Goal: Task Accomplishment & Management: Manage account settings

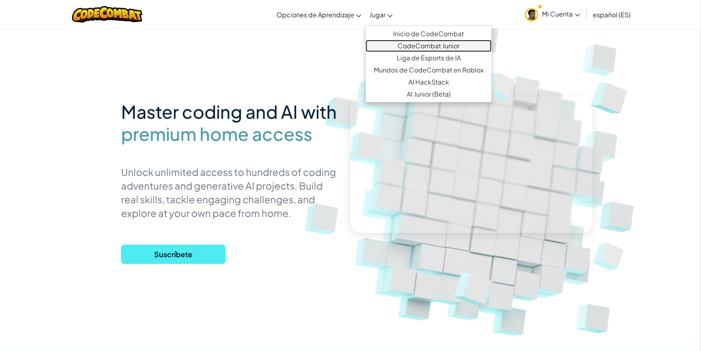
click at [388, 44] on link "CodeCombat Junior" at bounding box center [429, 46] width 126 height 12
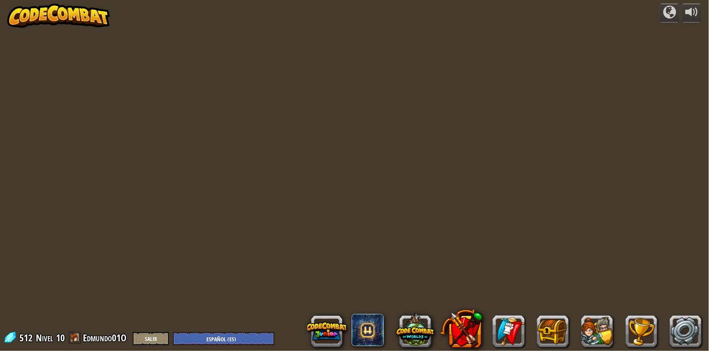
select select "es-ES"
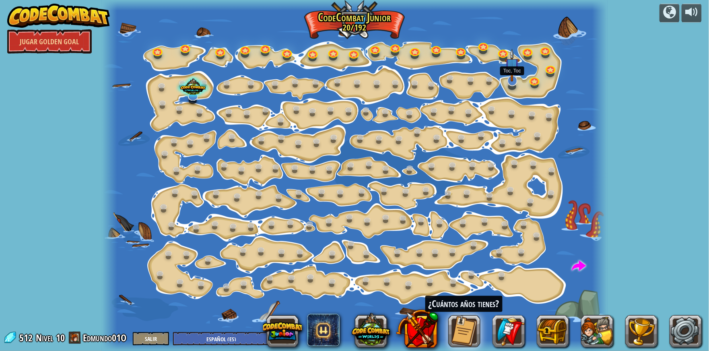
click at [509, 81] on img at bounding box center [512, 65] width 14 height 33
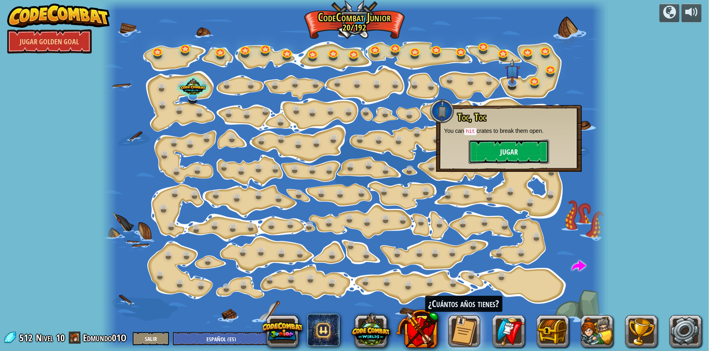
click at [509, 148] on button "Jugar" at bounding box center [509, 152] width 80 height 24
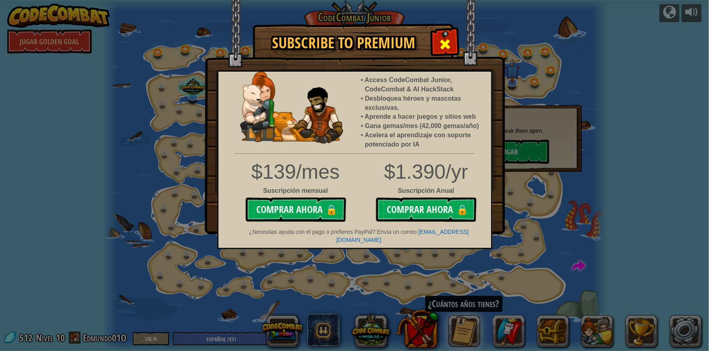
click at [435, 33] on div at bounding box center [445, 43] width 25 height 25
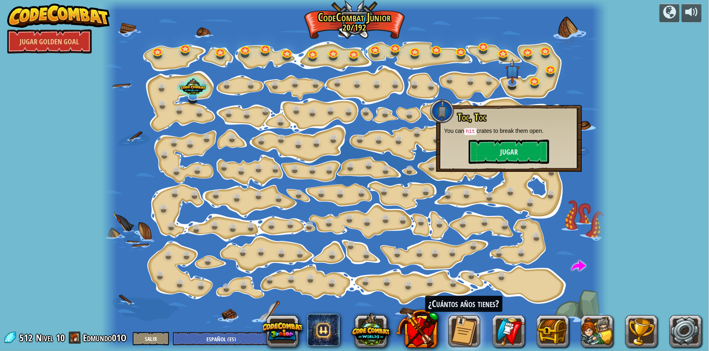
click at [464, 84] on div at bounding box center [355, 175] width 506 height 351
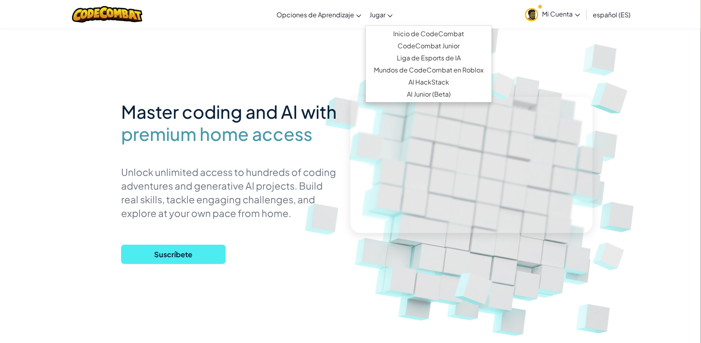
click at [384, 16] on span "Jugar" at bounding box center [377, 14] width 16 height 8
click at [388, 28] on link "Inicio de CodeCombat" at bounding box center [429, 34] width 126 height 12
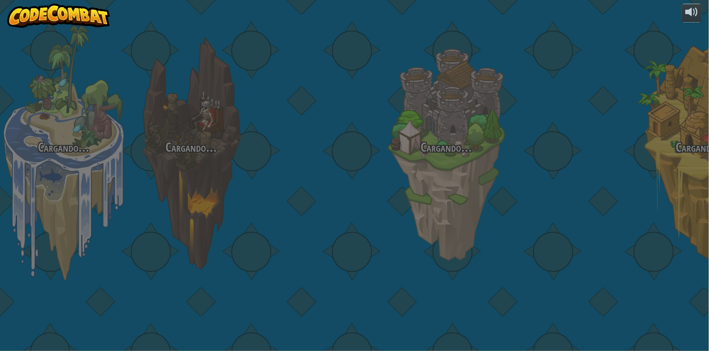
select select "es-ES"
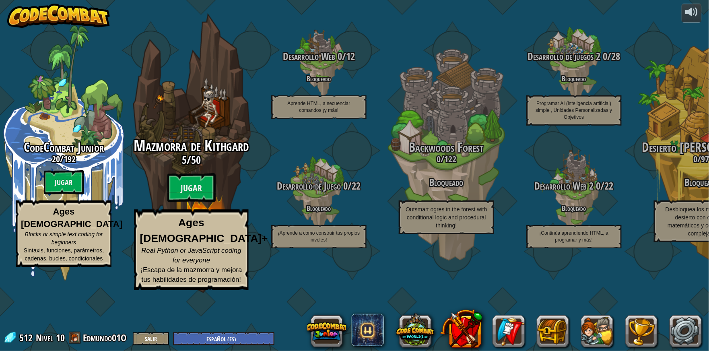
click at [186, 167] on span "5" at bounding box center [184, 160] width 5 height 14
select select "es-ES"
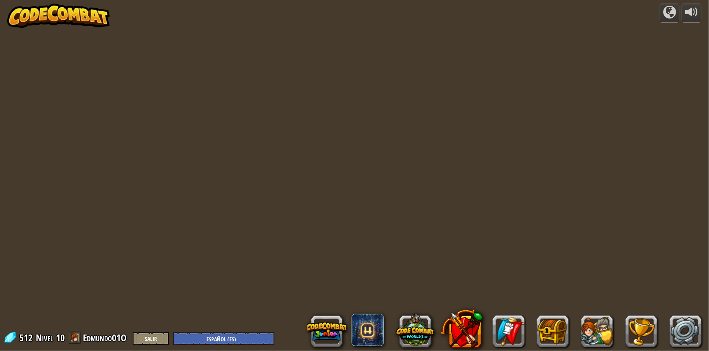
select select "es-ES"
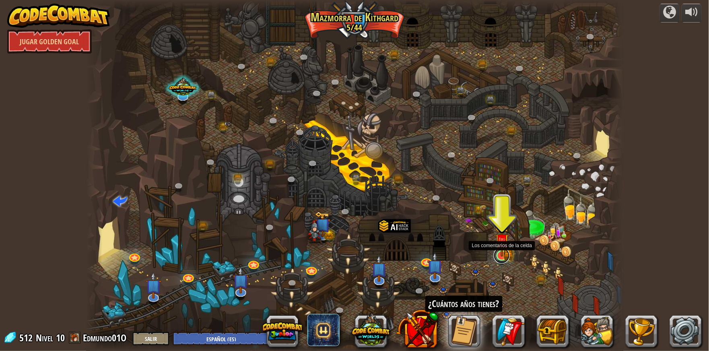
click at [497, 258] on link at bounding box center [502, 255] width 16 height 16
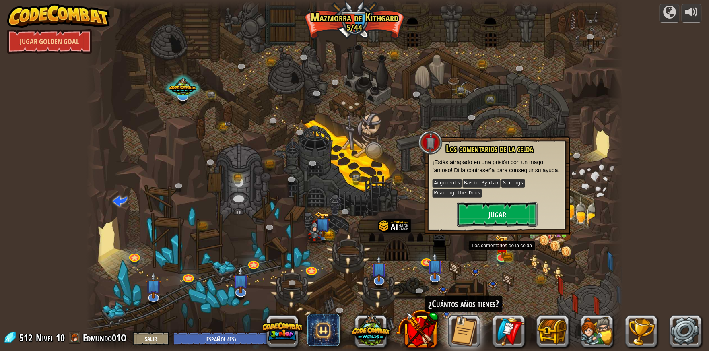
click at [500, 214] on button "Jugar" at bounding box center [497, 214] width 80 height 24
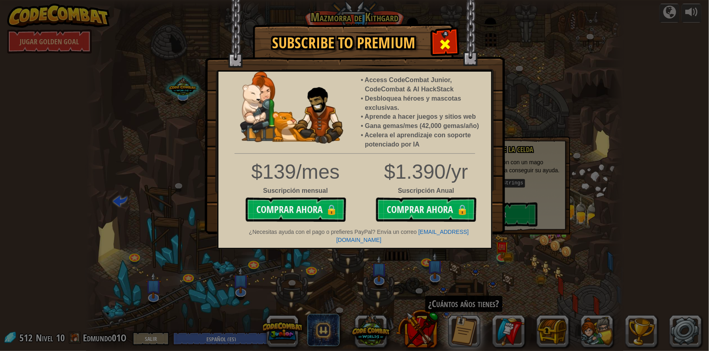
click at [455, 43] on div at bounding box center [445, 43] width 25 height 25
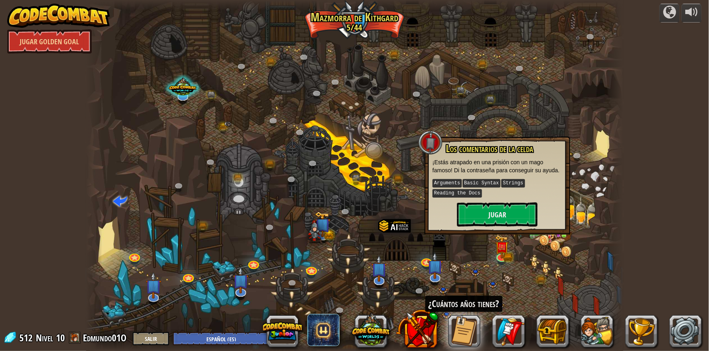
click at [137, 123] on div at bounding box center [354, 175] width 537 height 351
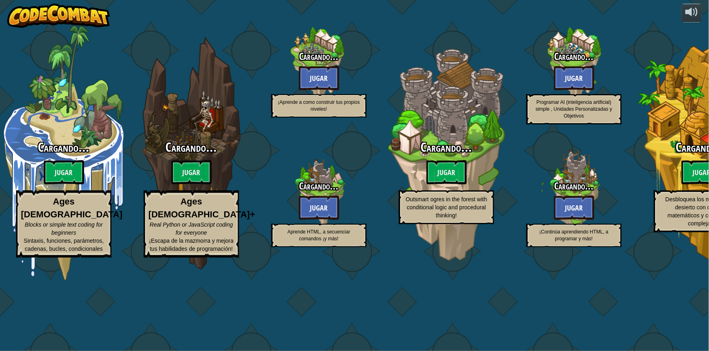
select select "es-ES"
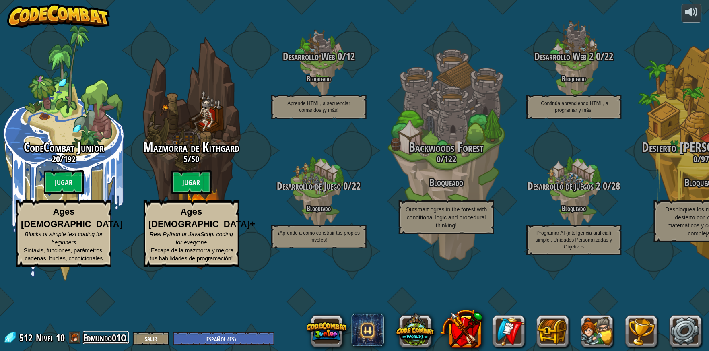
click at [105, 335] on link "Edmundo01O" at bounding box center [106, 337] width 46 height 13
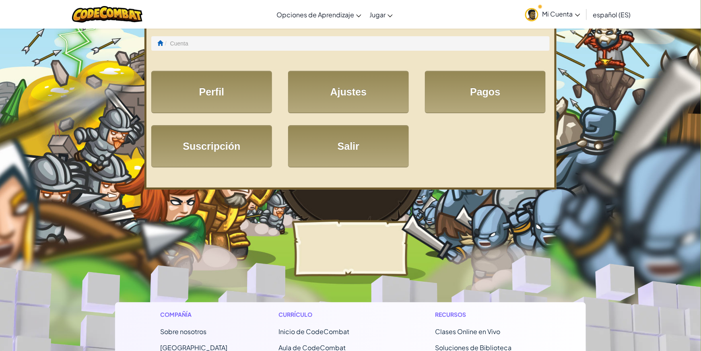
click at [551, 14] on span "Mi Cuenta" at bounding box center [561, 14] width 38 height 8
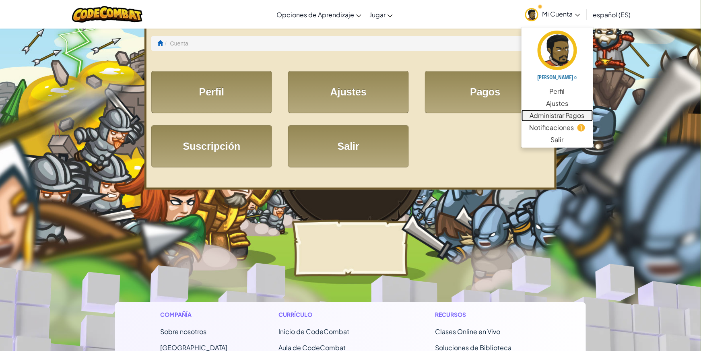
click at [560, 114] on link "Administrar Pagos" at bounding box center [557, 115] width 72 height 12
